Goal: Task Accomplishment & Management: Manage account settings

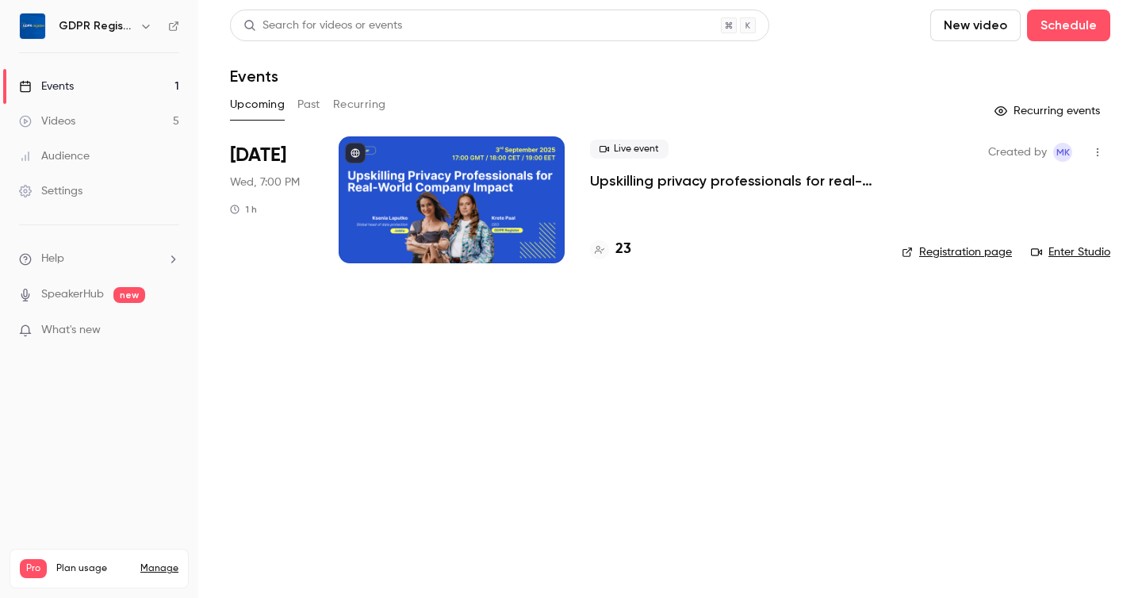
click at [63, 183] on div "Settings" at bounding box center [50, 191] width 63 height 16
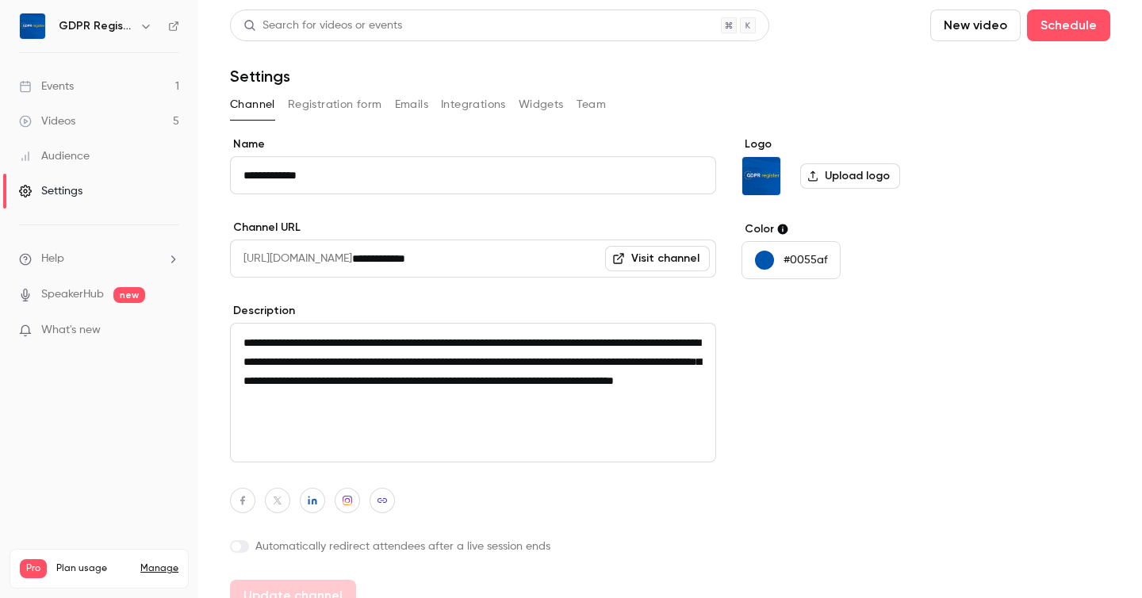
click at [479, 110] on button "Integrations" at bounding box center [473, 104] width 65 height 25
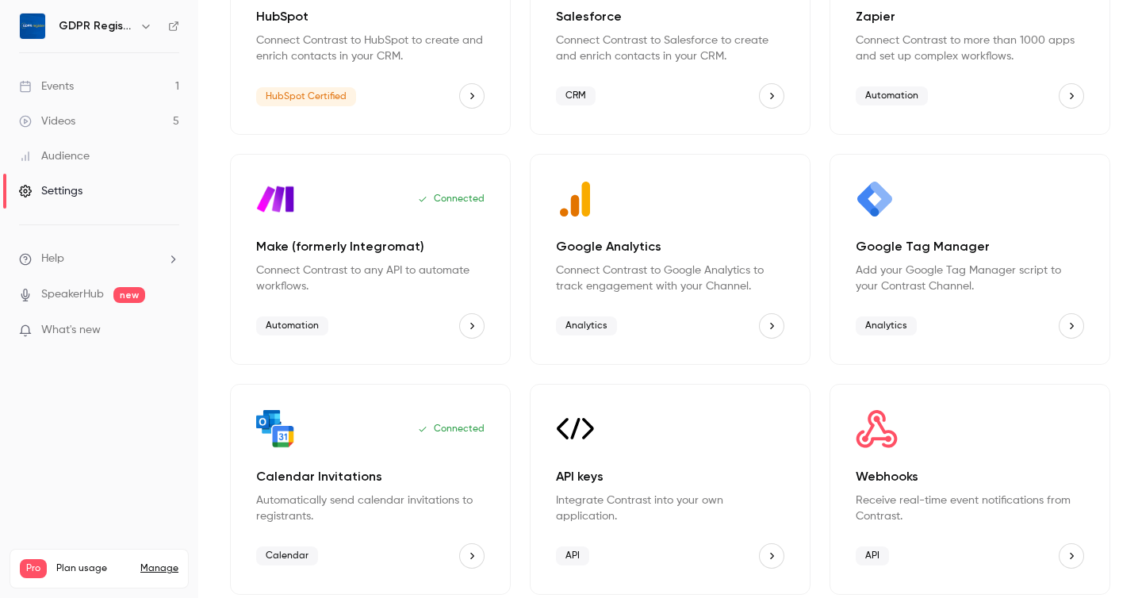
scroll to position [219, 0]
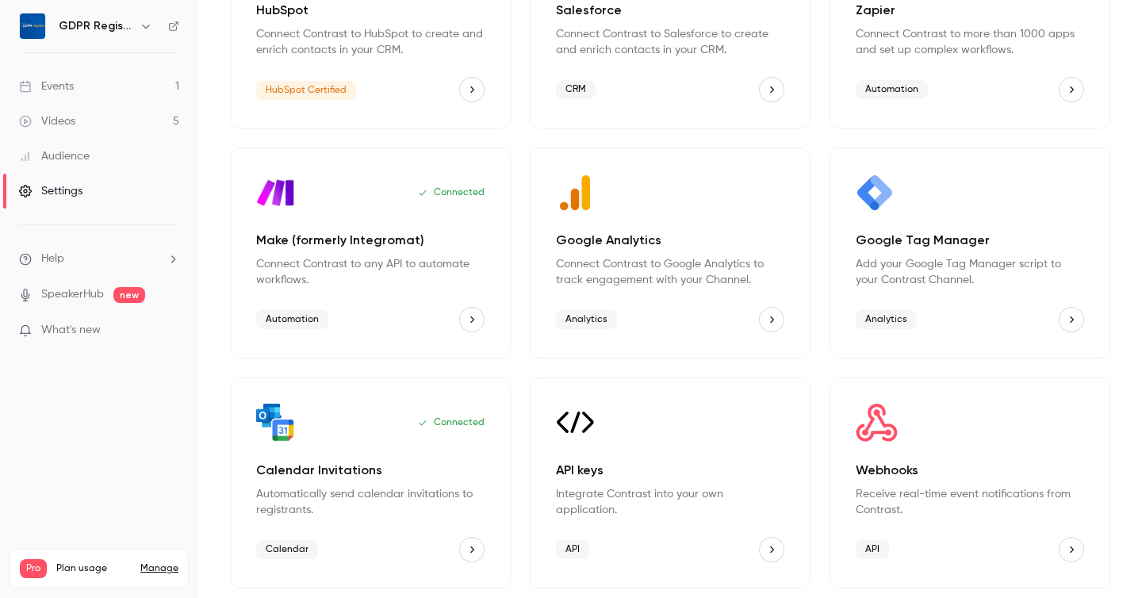
click at [1075, 550] on icon "Webhooks" at bounding box center [1071, 549] width 11 height 11
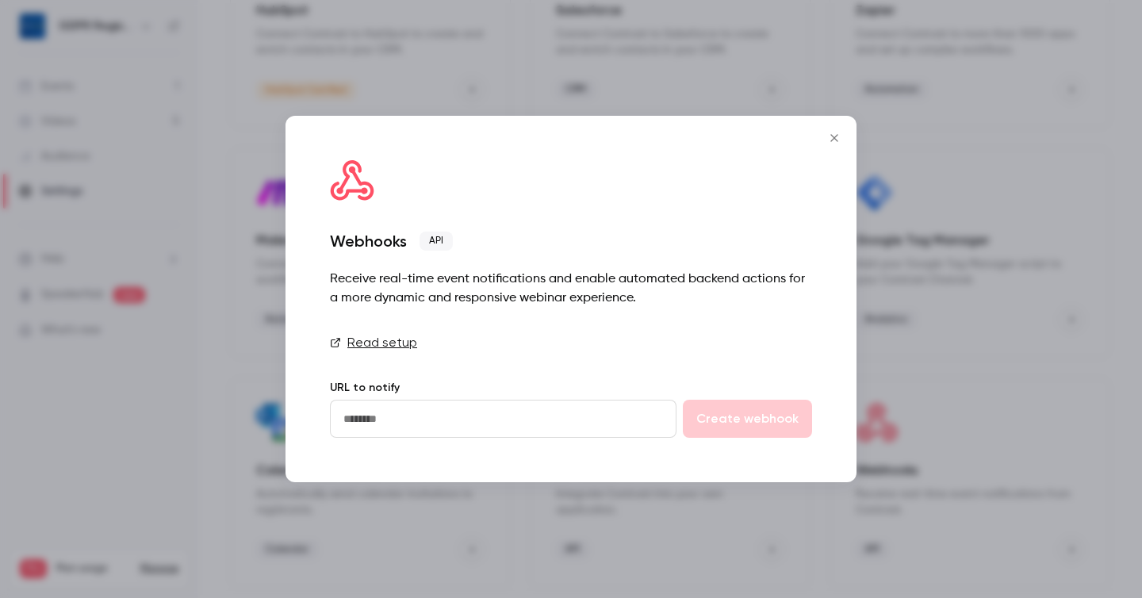
click at [393, 343] on link "Read setup" at bounding box center [571, 342] width 482 height 19
click at [832, 139] on icon "Close" at bounding box center [833, 137] width 7 height 7
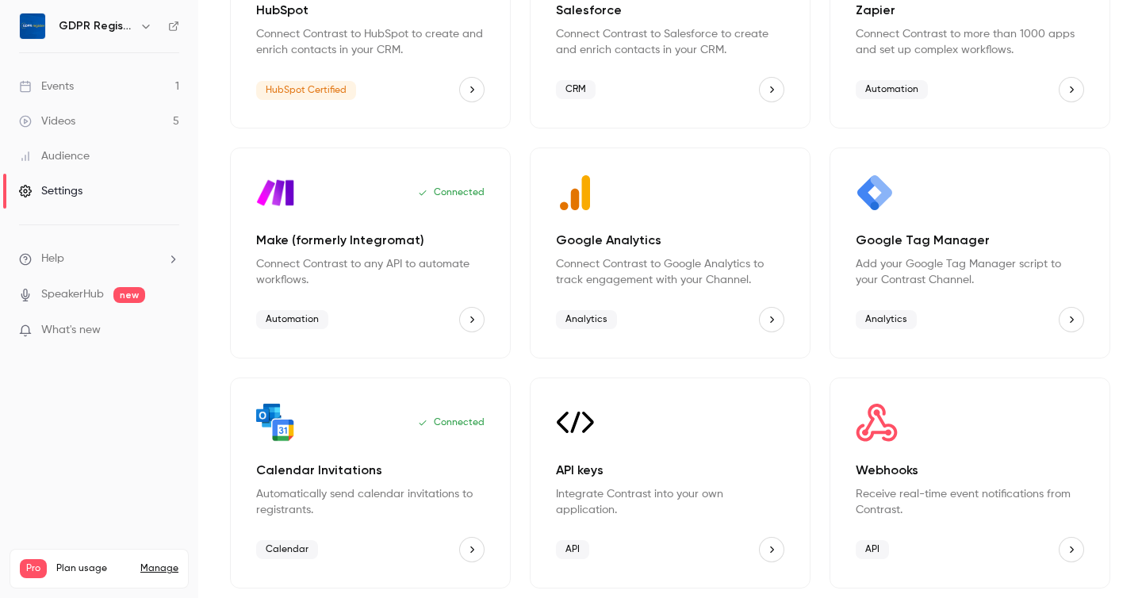
click at [763, 550] on button "API keys" at bounding box center [771, 549] width 25 height 25
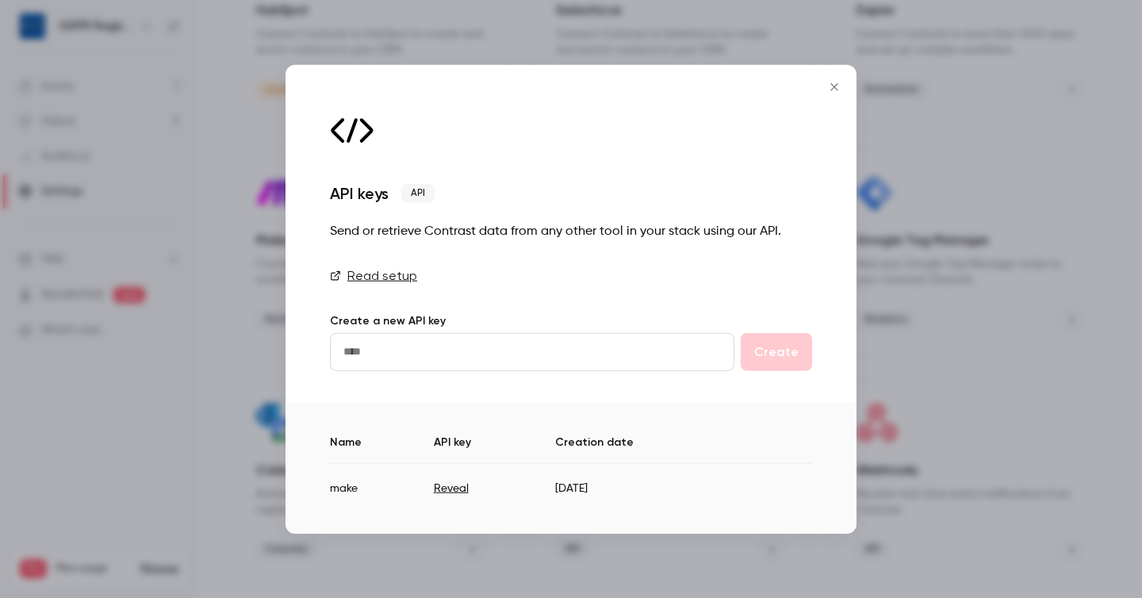
click at [443, 351] on input "text" at bounding box center [532, 351] width 404 height 38
click at [834, 86] on icon "Close" at bounding box center [833, 86] width 7 height 7
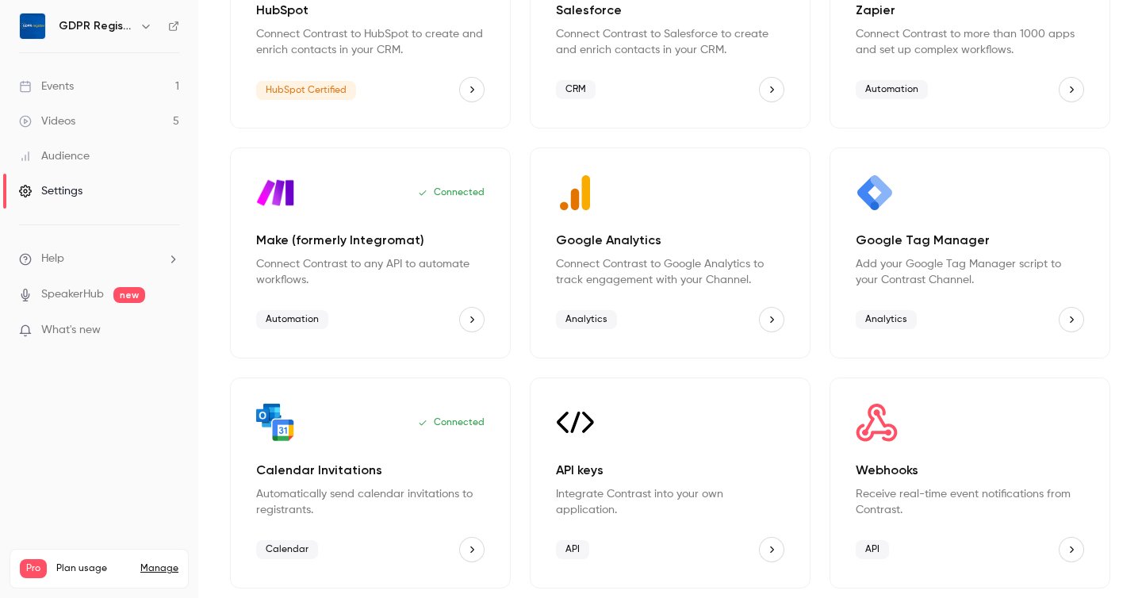
scroll to position [0, 0]
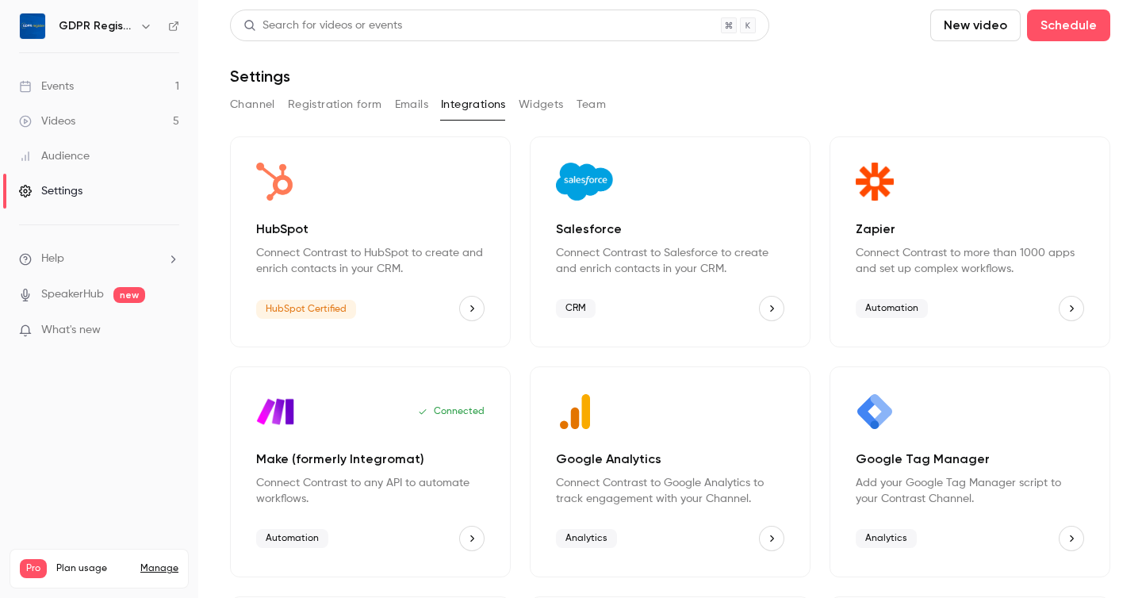
click at [60, 86] on div "Events" at bounding box center [46, 87] width 55 height 16
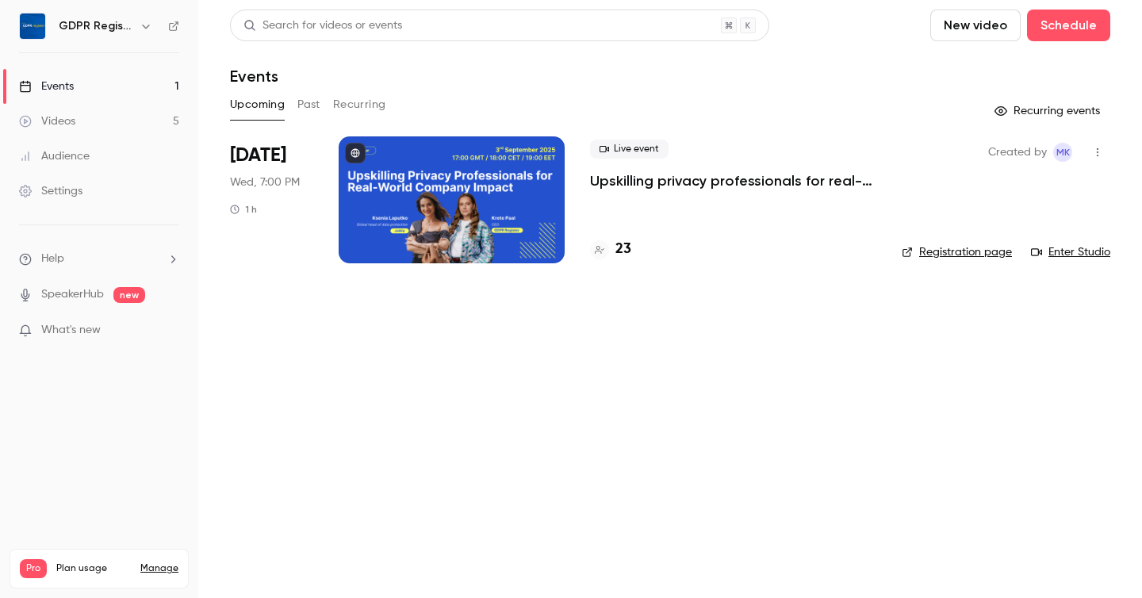
click at [443, 200] on div at bounding box center [452, 199] width 226 height 127
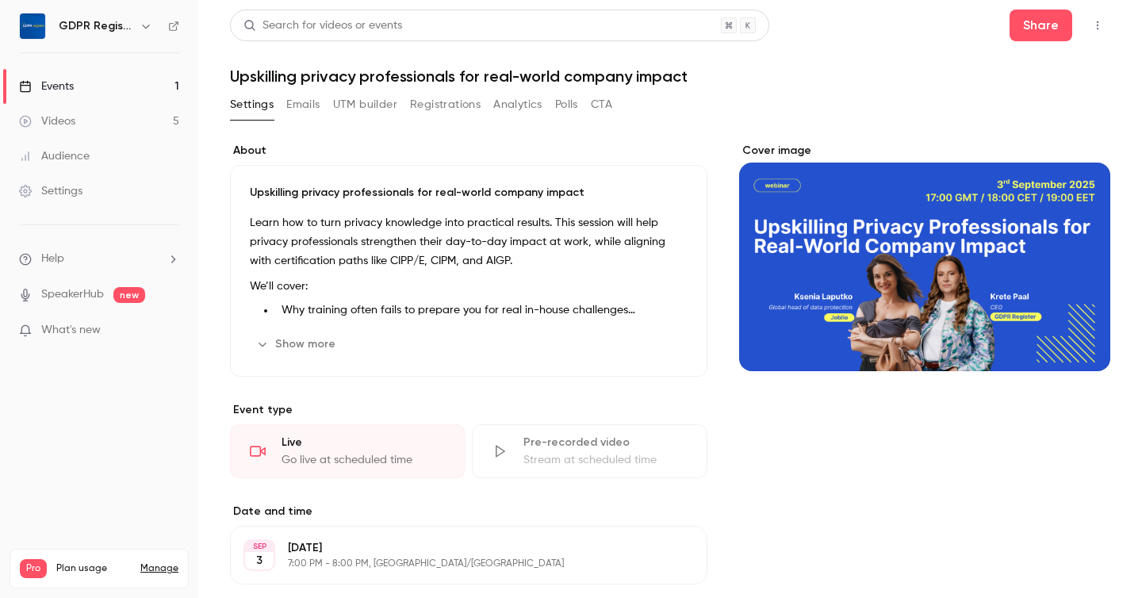
click at [466, 105] on button "Registrations" at bounding box center [445, 104] width 71 height 25
